Goal: Download file/media

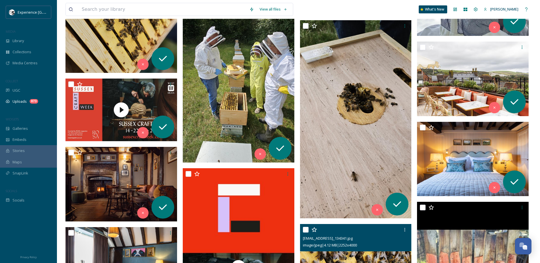
scroll to position [3642, 0]
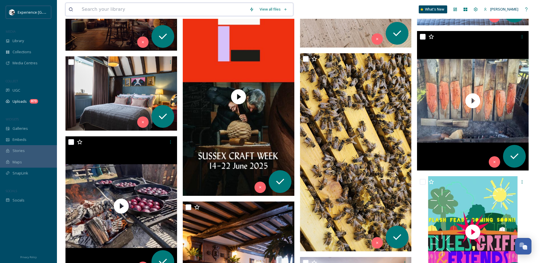
click at [116, 9] on input at bounding box center [163, 9] width 168 height 13
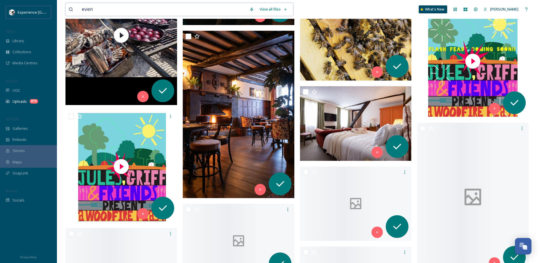
type input "event"
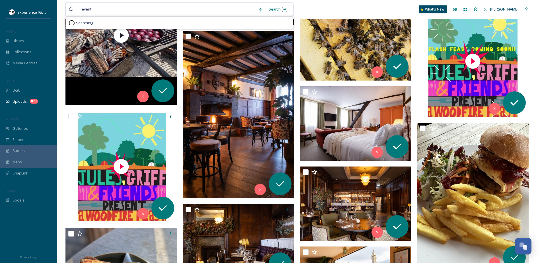
click at [140, 7] on input at bounding box center [175, 9] width 161 height 13
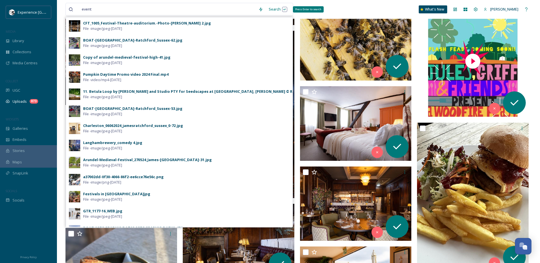
click at [273, 9] on div "Search Press Enter to search" at bounding box center [278, 9] width 24 height 11
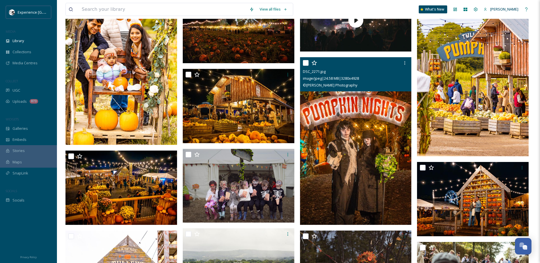
scroll to position [484, 0]
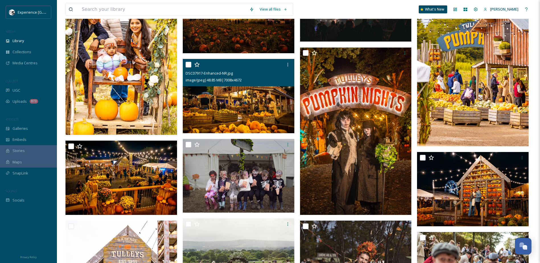
click at [257, 97] on img at bounding box center [239, 96] width 112 height 75
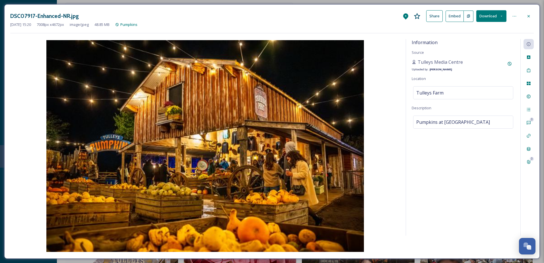
click at [528, 15] on icon at bounding box center [528, 16] width 5 height 5
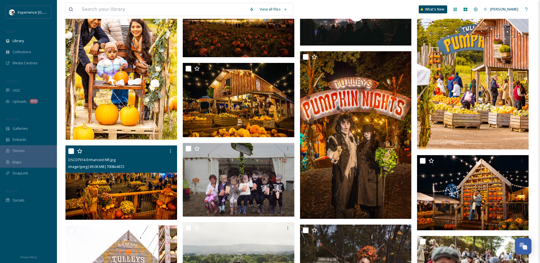
click at [119, 200] on img at bounding box center [121, 182] width 112 height 75
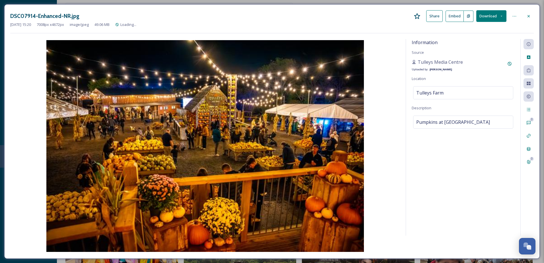
click at [504, 18] on button "Download" at bounding box center [491, 16] width 30 height 12
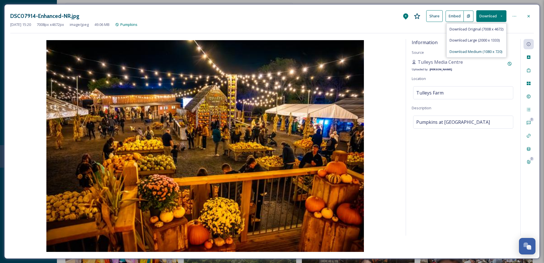
click at [486, 51] on span "Download Medium (1080 x 720)" at bounding box center [476, 51] width 53 height 5
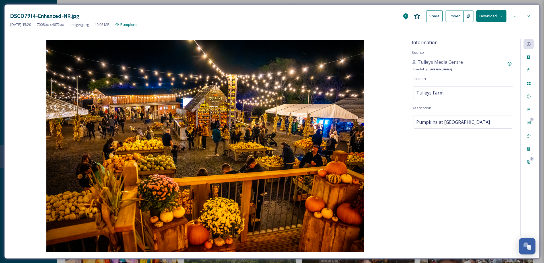
click at [9, 3] on div "DSC07914-Enhanced-NR.jpg Share Embed Download [DATE] 15:20 7008 px x 4672 px im…" at bounding box center [272, 131] width 544 height 263
click at [531, 17] on div at bounding box center [529, 16] width 10 height 10
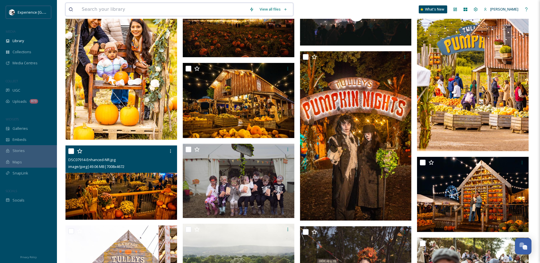
click at [161, 7] on input at bounding box center [163, 9] width 168 height 13
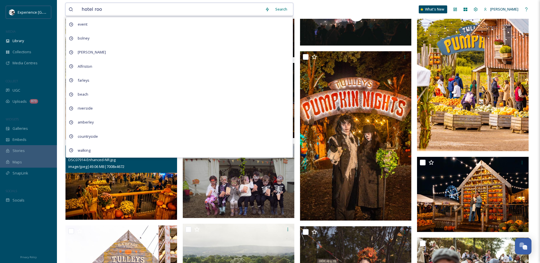
type input "hotel room"
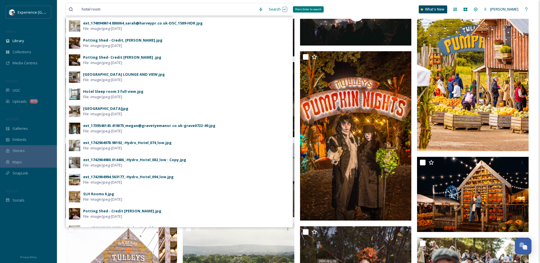
click at [274, 8] on div "Search Press Enter to search" at bounding box center [278, 9] width 24 height 11
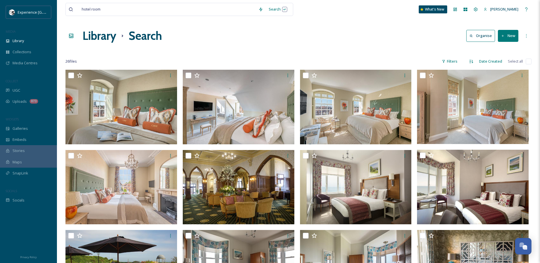
click at [325, 30] on div "Library Search Organise New" at bounding box center [298, 35] width 466 height 17
click at [516, 48] on div at bounding box center [298, 50] width 466 height 6
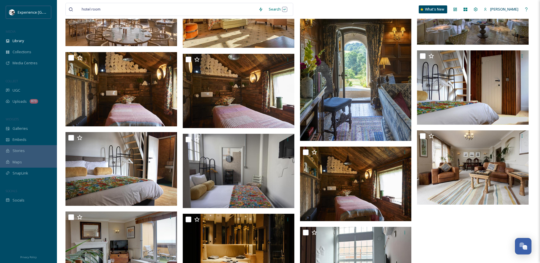
scroll to position [242, 0]
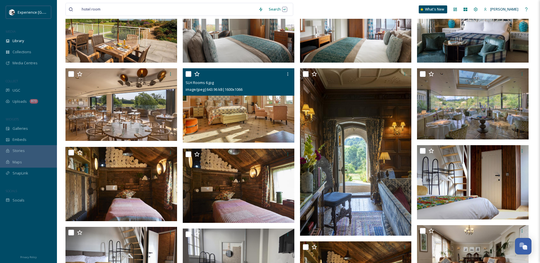
click at [236, 119] on img at bounding box center [239, 105] width 112 height 74
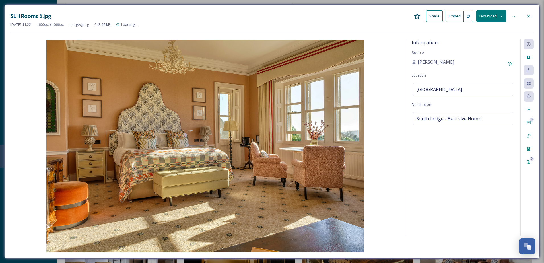
click at [501, 16] on icon at bounding box center [502, 16] width 4 height 4
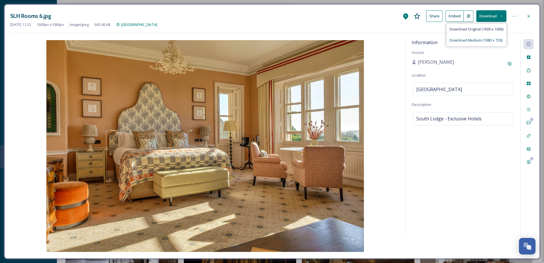
click at [493, 40] on span "Download Medium (1080 x 720)" at bounding box center [476, 40] width 53 height 5
click at [500, 15] on icon at bounding box center [502, 16] width 4 height 4
click at [491, 39] on span "Download Medium (1080 x 720)" at bounding box center [476, 40] width 53 height 5
click at [531, 96] on icon at bounding box center [528, 96] width 5 height 5
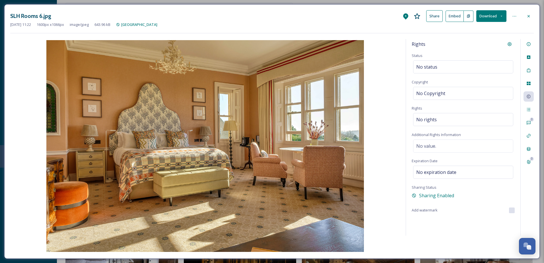
click at [527, 15] on icon at bounding box center [528, 16] width 5 height 5
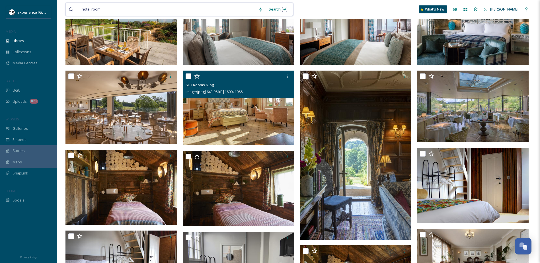
drag, startPoint x: 150, startPoint y: 7, endPoint x: -15, endPoint y: 135, distance: 208.8
click at [0, 135] on html "Experience Sussex MEDIA Library Collections Media Centres COLLECT UGC Uploads 8…" at bounding box center [270, 84] width 540 height 652
type input "h"
type input "food"
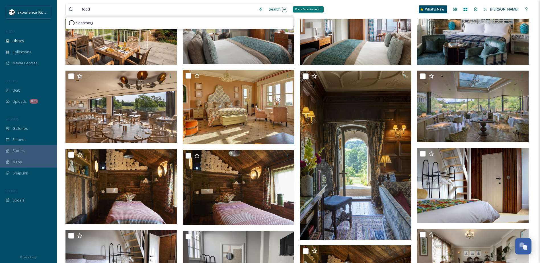
click at [275, 10] on div "Search Press Enter to search" at bounding box center [278, 9] width 24 height 11
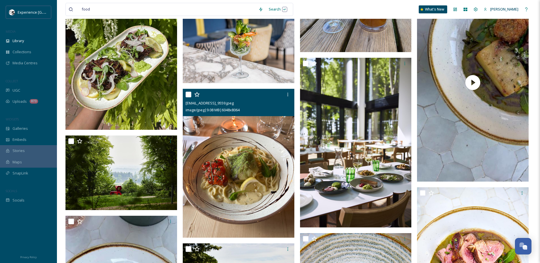
scroll to position [2162, 0]
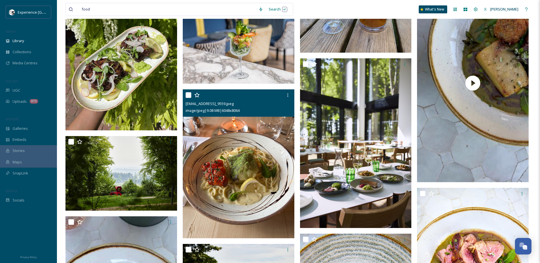
click at [242, 165] on img at bounding box center [239, 164] width 112 height 149
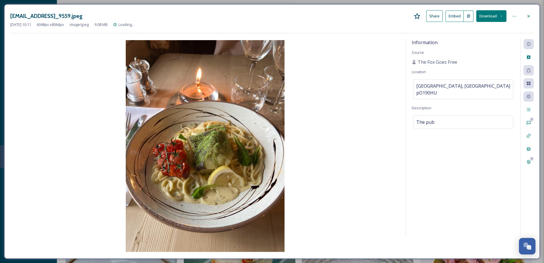
click at [498, 17] on button "Download" at bounding box center [491, 16] width 30 height 12
click at [479, 42] on span "Download Large (1500 x 2000)" at bounding box center [475, 40] width 50 height 5
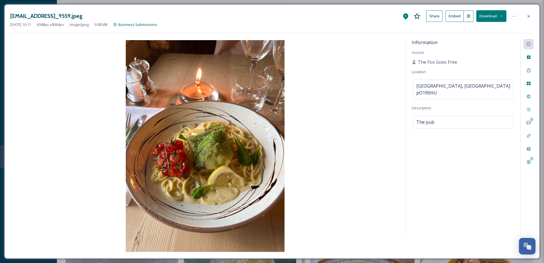
click at [529, 15] on icon at bounding box center [529, 16] width 2 height 2
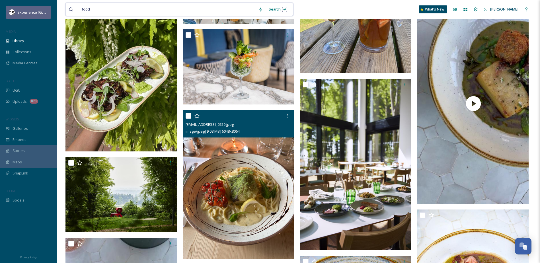
drag, startPoint x: 222, startPoint y: 9, endPoint x: 25, endPoint y: 11, distance: 196.3
drag, startPoint x: 109, startPoint y: 9, endPoint x: 78, endPoint y: 9, distance: 30.4
click at [78, 9] on div "food" at bounding box center [162, 9] width 187 height 13
click at [82, 8] on span "food" at bounding box center [86, 9] width 14 height 8
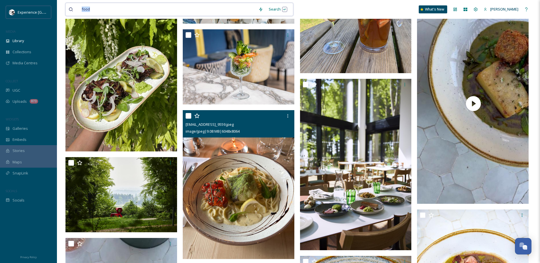
click at [82, 8] on span "food" at bounding box center [86, 9] width 14 height 8
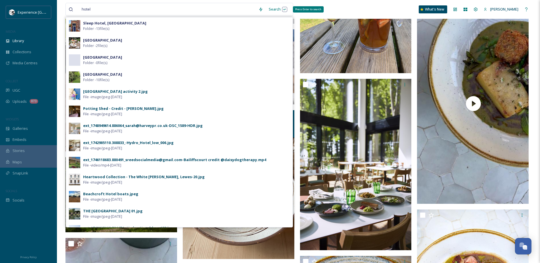
click at [273, 9] on div "Search Press Enter to search" at bounding box center [278, 9] width 24 height 11
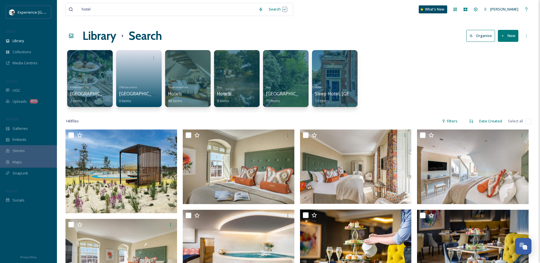
drag, startPoint x: 411, startPoint y: 179, endPoint x: 402, endPoint y: 103, distance: 76.2
click at [184, 73] on div at bounding box center [187, 79] width 46 height 58
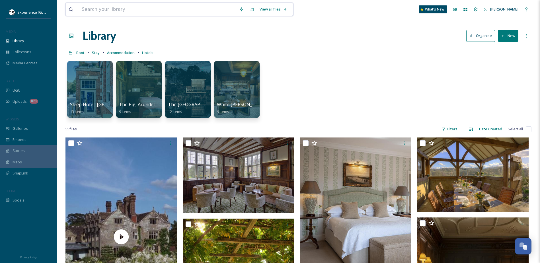
click at [118, 10] on input at bounding box center [157, 9] width 157 height 13
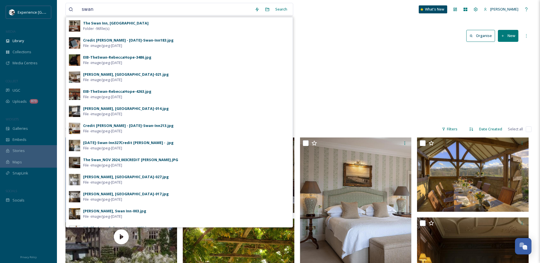
click at [143, 25] on div "The Swan Inn, Fittleworth Folder - 96 file(s)" at bounding box center [186, 25] width 207 height 11
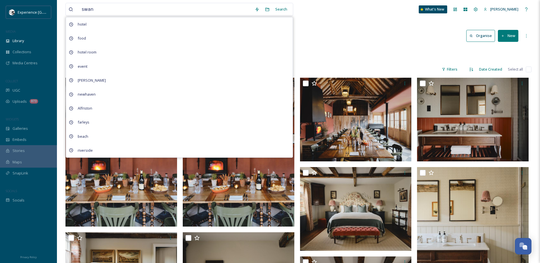
click at [320, 44] on div "Library Organise New" at bounding box center [298, 35] width 466 height 17
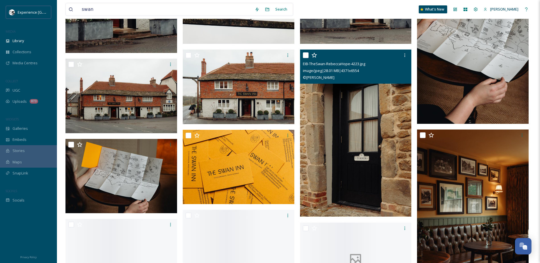
scroll to position [2362, 0]
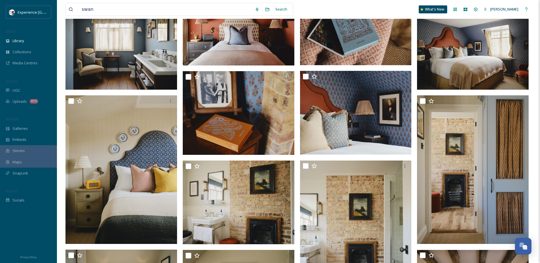
drag, startPoint x: 298, startPoint y: 158, endPoint x: 298, endPoint y: 96, distance: 62.0
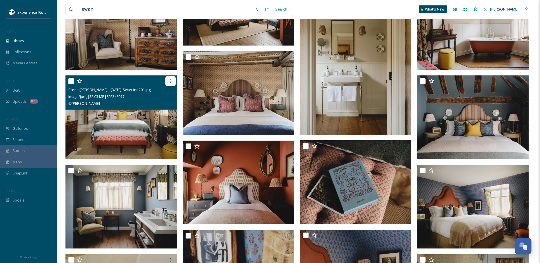
click at [171, 82] on icon at bounding box center [170, 81] width 5 height 5
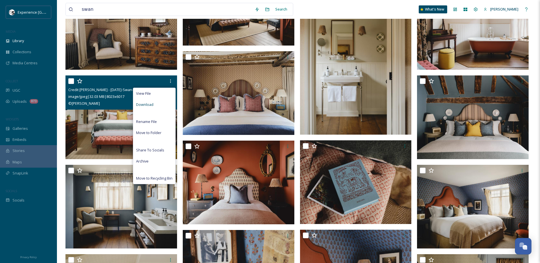
click at [156, 105] on div "Download" at bounding box center [154, 104] width 42 height 11
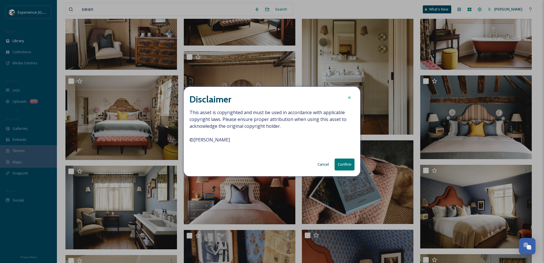
click at [340, 164] on button "Confirm" at bounding box center [345, 164] width 20 height 12
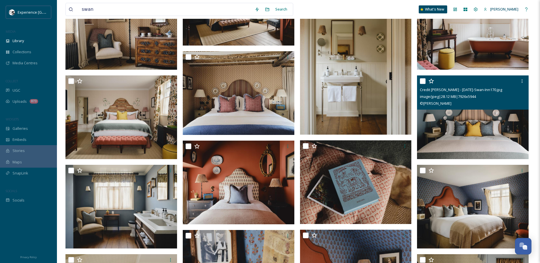
click at [460, 113] on img at bounding box center [473, 117] width 112 height 84
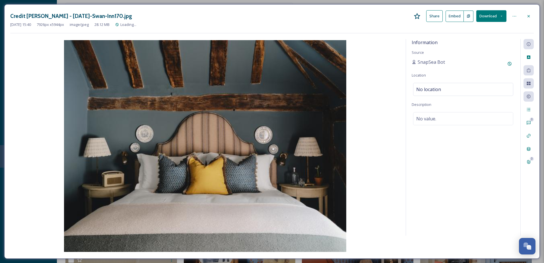
click at [503, 17] on icon at bounding box center [502, 16] width 4 height 4
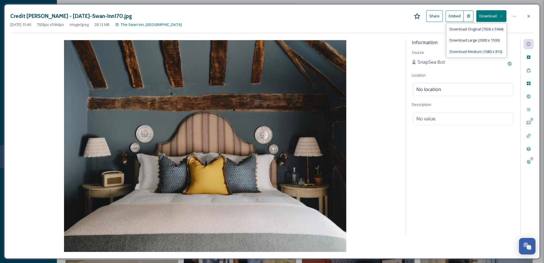
click at [479, 50] on span "Download Medium (1080 x 810)" at bounding box center [476, 51] width 53 height 5
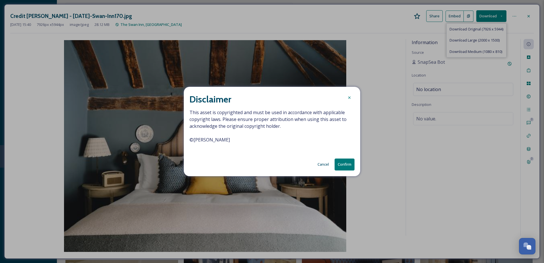
click at [343, 164] on button "Confirm" at bounding box center [345, 164] width 20 height 12
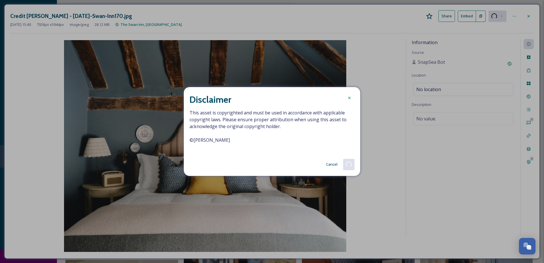
click at [349, 98] on icon at bounding box center [349, 98] width 5 height 5
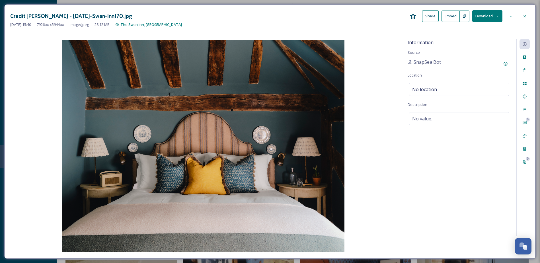
click at [524, 17] on icon at bounding box center [524, 16] width 5 height 5
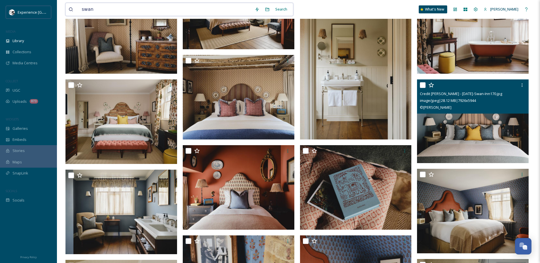
drag, startPoint x: 140, startPoint y: 9, endPoint x: 56, endPoint y: 9, distance: 83.9
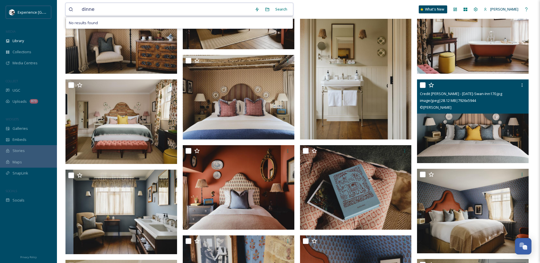
type input "dinner"
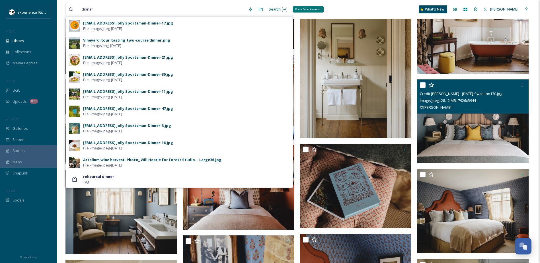
click at [278, 9] on div "Search Press Enter to search" at bounding box center [278, 9] width 24 height 11
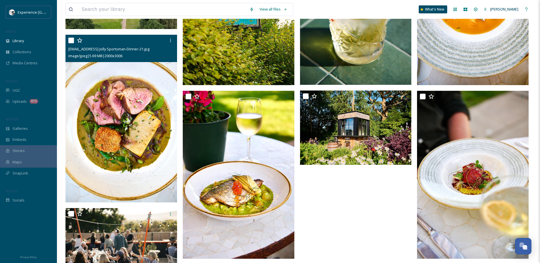
scroll to position [142, 0]
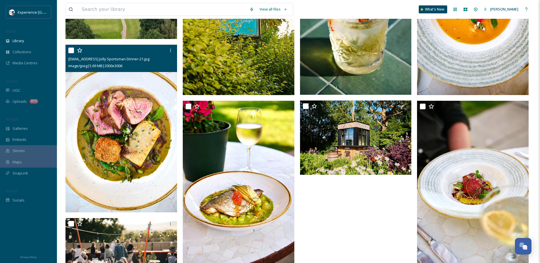
click at [128, 124] on img at bounding box center [121, 129] width 112 height 168
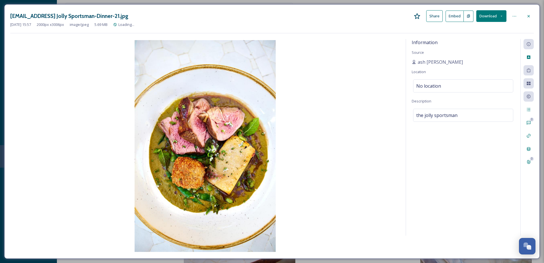
click at [502, 17] on icon at bounding box center [502, 16] width 4 height 4
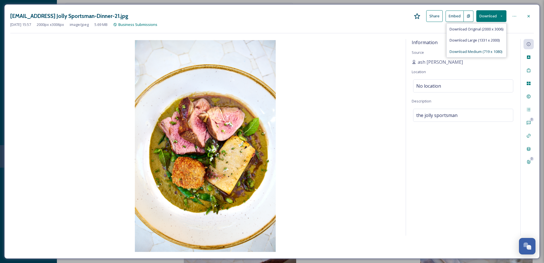
drag, startPoint x: 478, startPoint y: 52, endPoint x: 479, endPoint y: 46, distance: 6.6
click at [479, 46] on div "Download Medium (719 x 1080)" at bounding box center [476, 51] width 59 height 11
click at [530, 15] on icon at bounding box center [528, 16] width 5 height 5
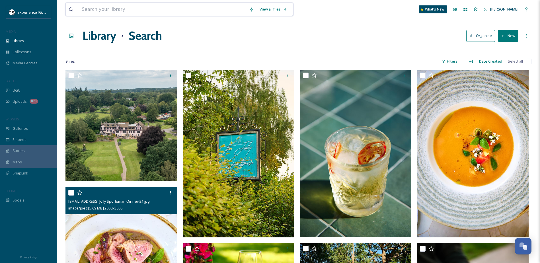
click at [133, 11] on input at bounding box center [163, 9] width 168 height 13
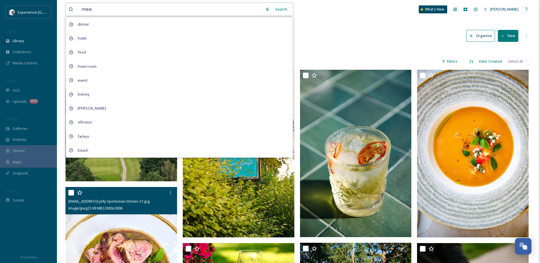
type input "meal"
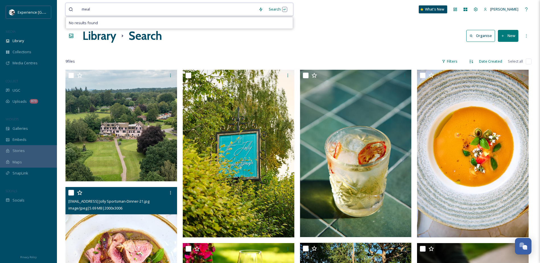
click at [219, 5] on input at bounding box center [174, 9] width 162 height 13
drag, startPoint x: 109, startPoint y: 6, endPoint x: 68, endPoint y: 9, distance: 41.1
click at [68, 9] on div "meal Search No results found" at bounding box center [179, 9] width 228 height 13
drag, startPoint x: 92, startPoint y: 8, endPoint x: 71, endPoint y: 9, distance: 20.5
click at [71, 9] on div "meal" at bounding box center [162, 9] width 187 height 13
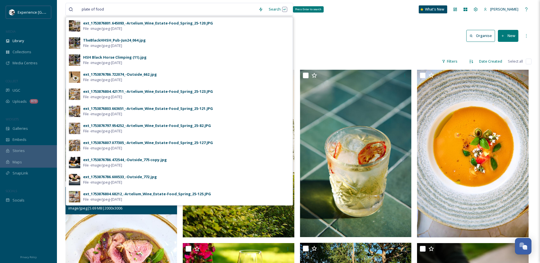
click at [278, 11] on div "Search Press Enter to search" at bounding box center [278, 9] width 24 height 11
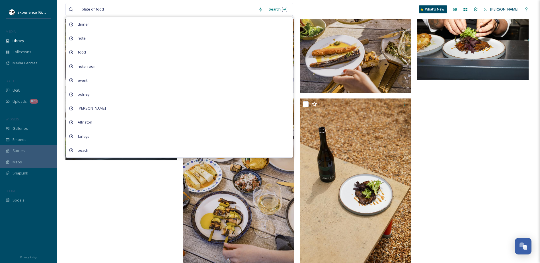
scroll to position [57, 0]
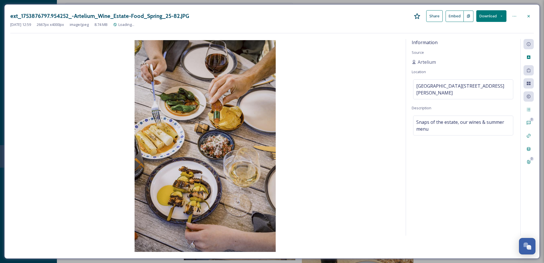
click at [498, 16] on button "Download" at bounding box center [491, 16] width 30 height 12
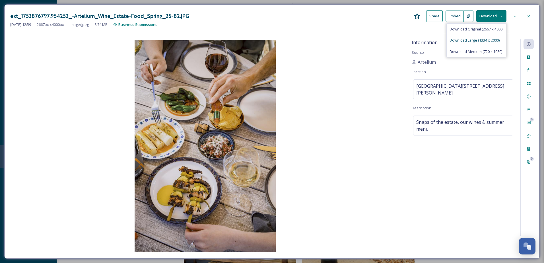
click at [486, 41] on span "Download Large (1334 x 2000)" at bounding box center [475, 40] width 50 height 5
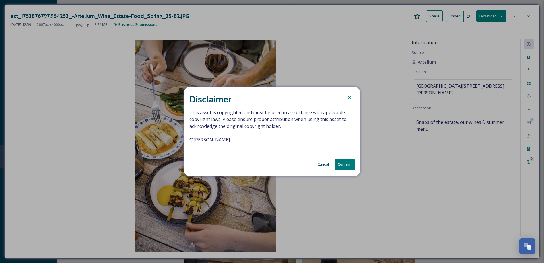
click at [345, 164] on button "Confirm" at bounding box center [345, 164] width 20 height 12
